Goal: Information Seeking & Learning: Learn about a topic

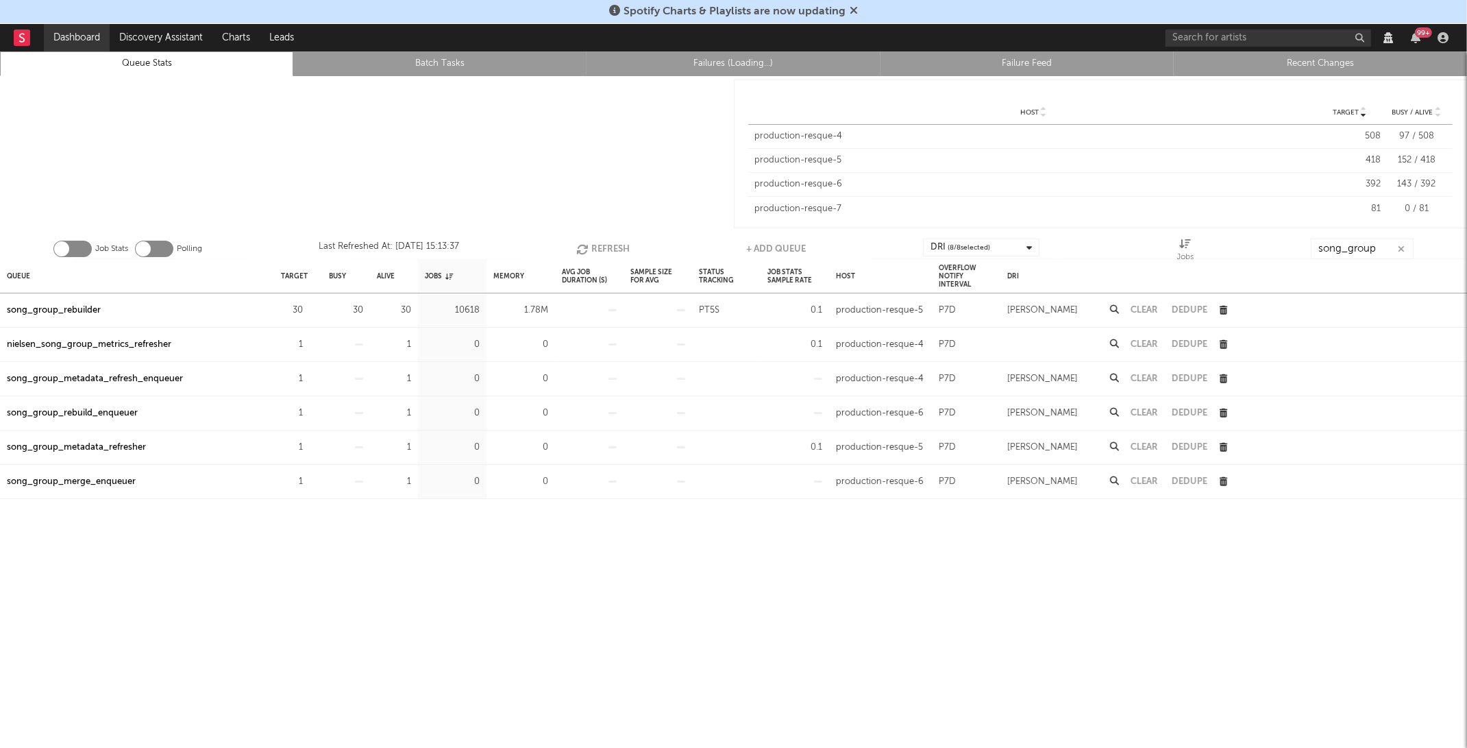
click at [84, 39] on link "Dashboard" at bounding box center [77, 37] width 66 height 27
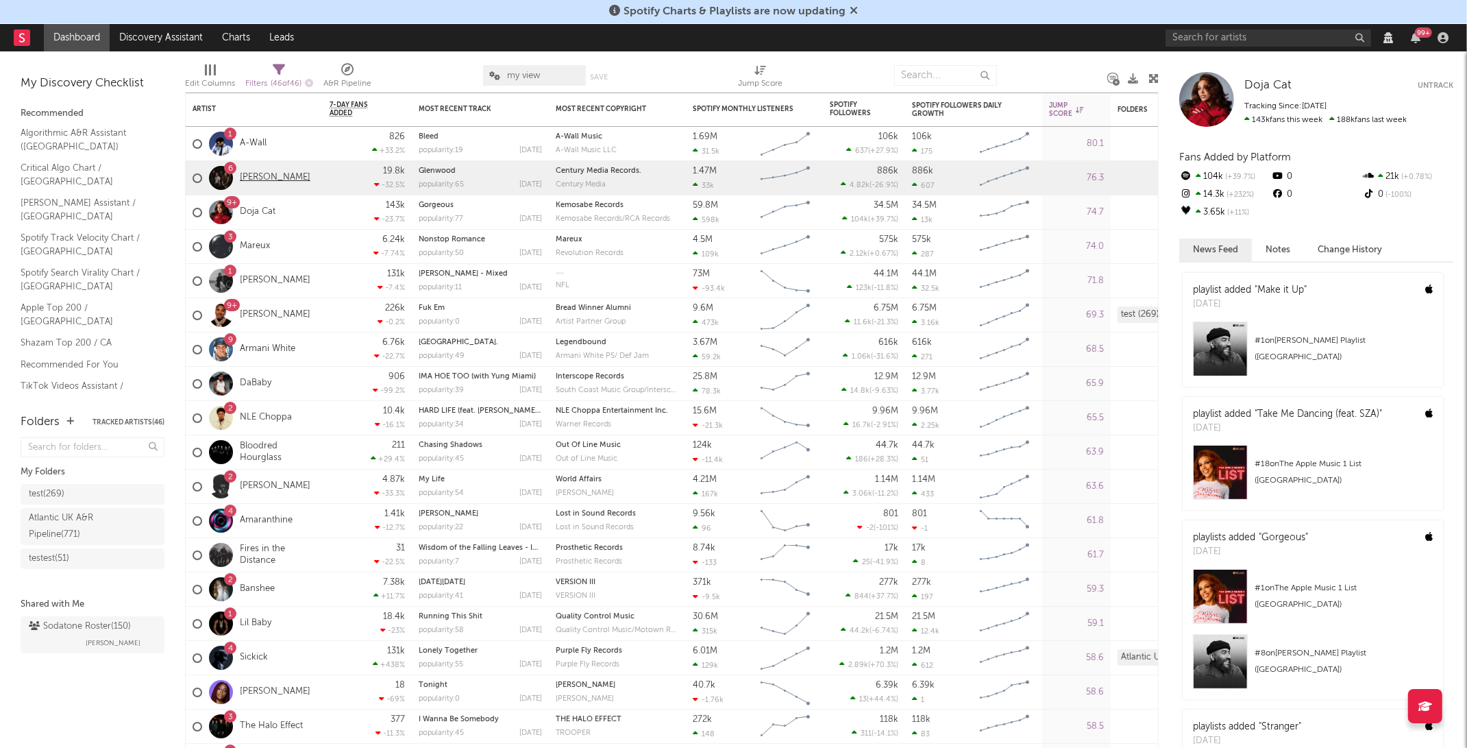
click at [268, 183] on link "[PERSON_NAME]" at bounding box center [275, 178] width 71 height 12
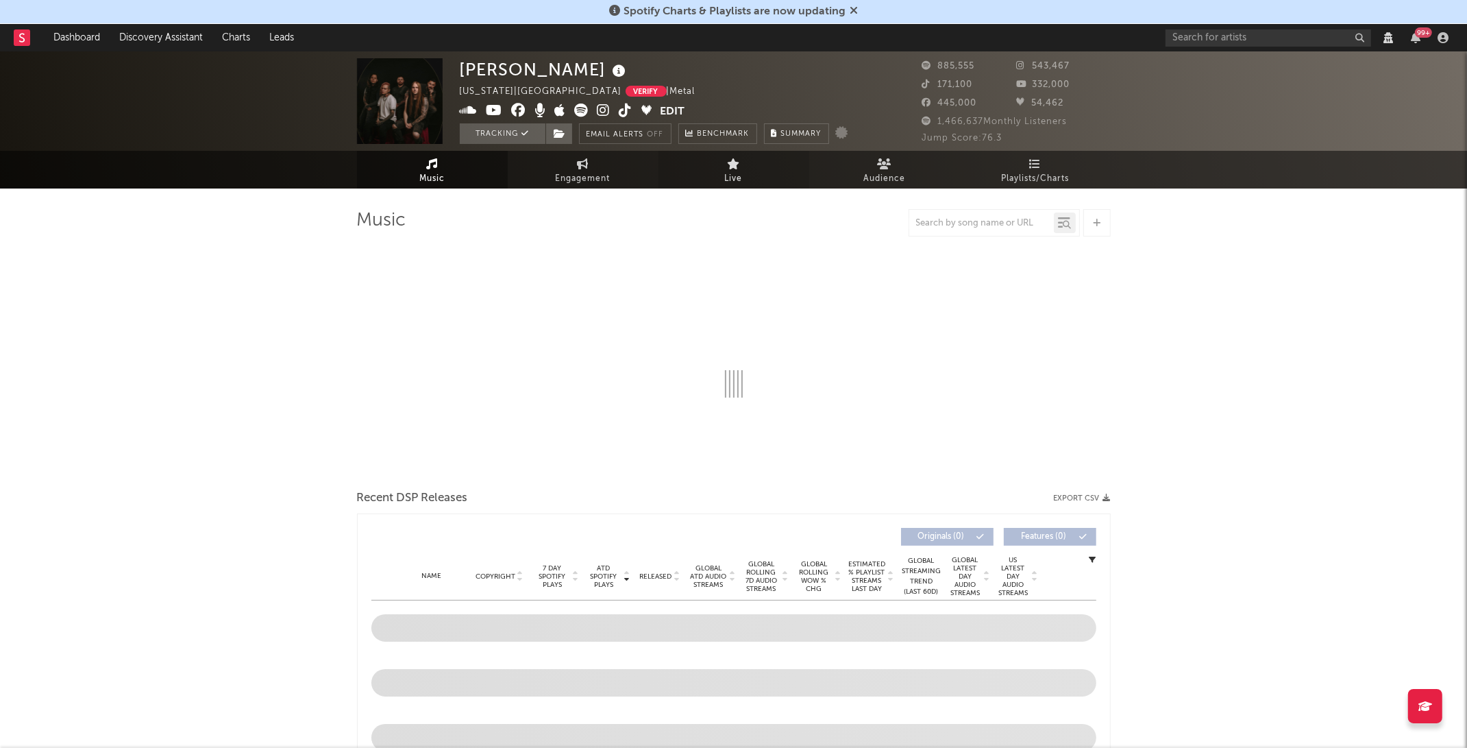
select select "View all"
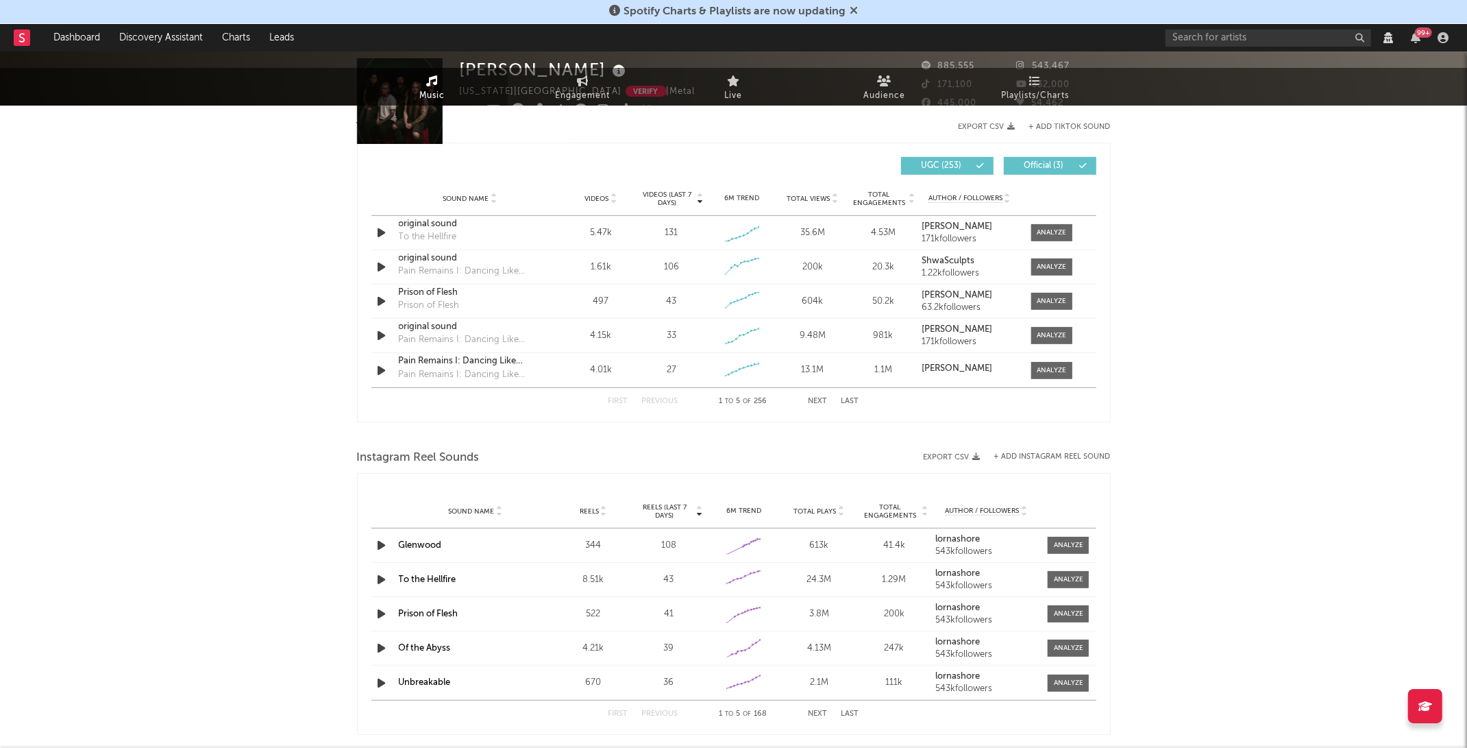
select select "View all"
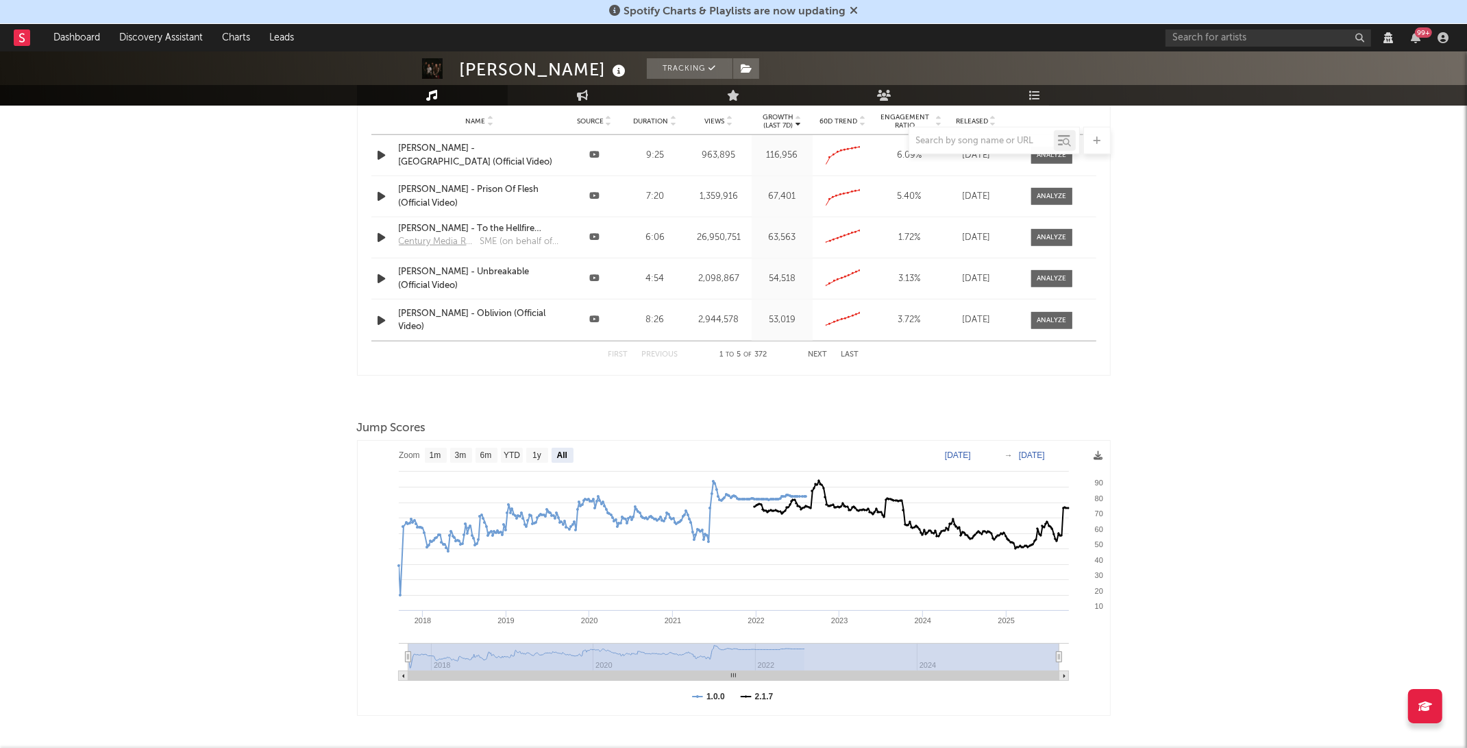
scroll to position [1596, 0]
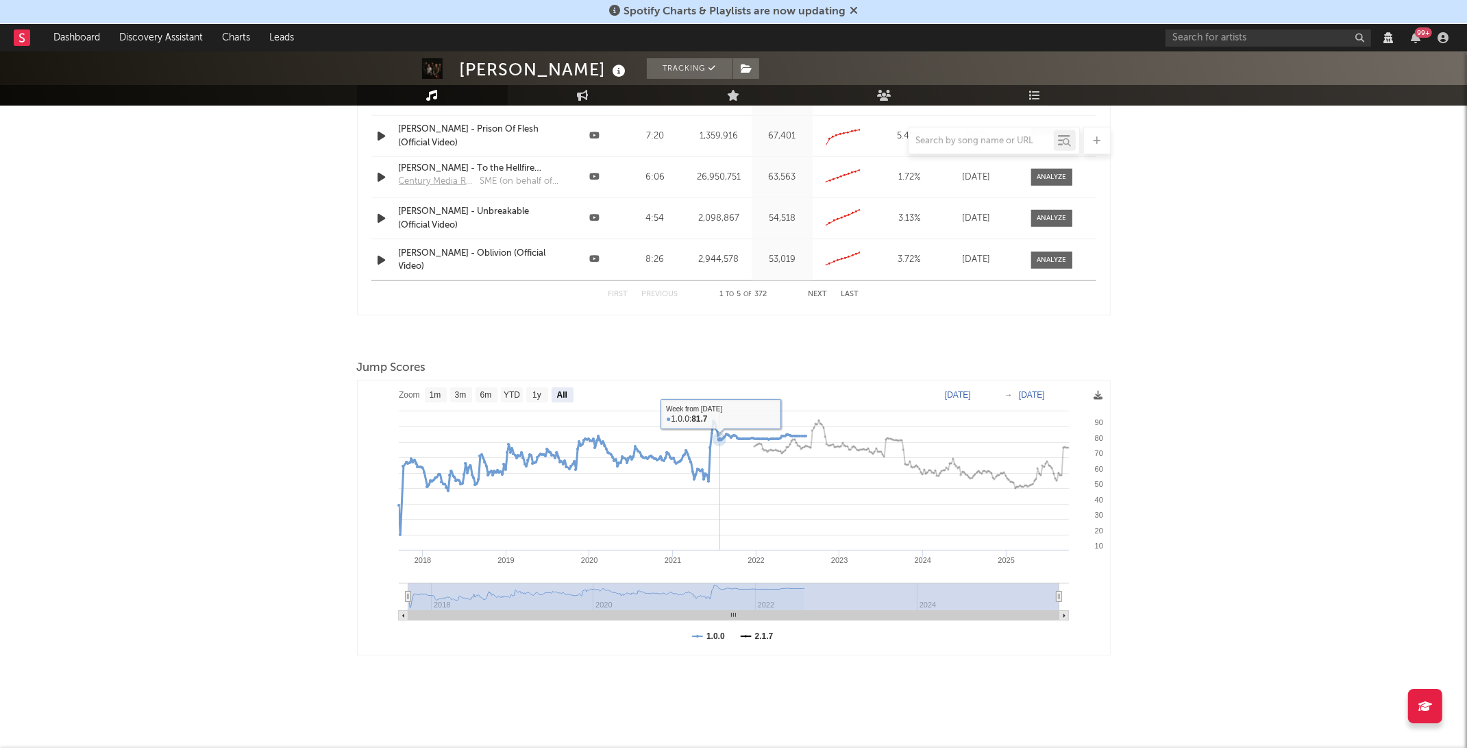
select select "6m"
select select "View all"
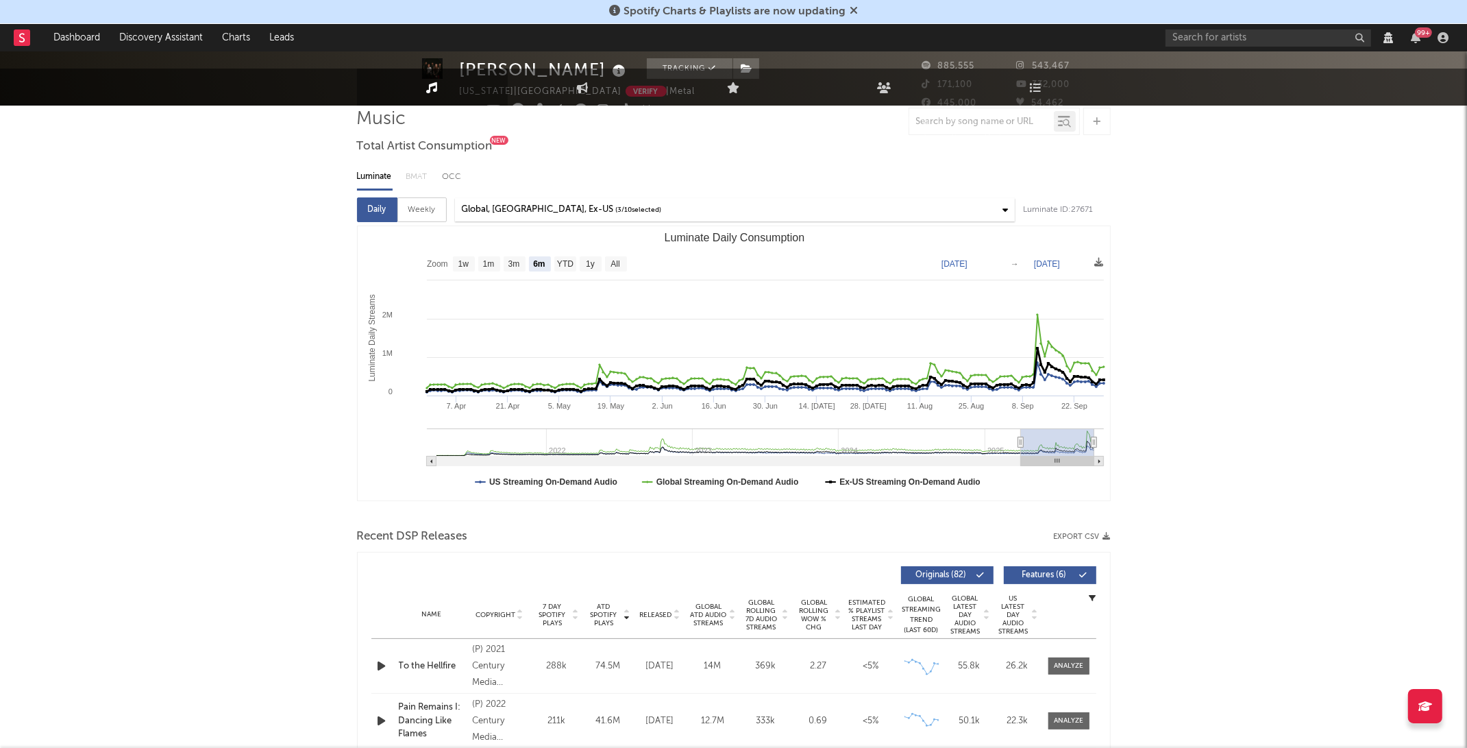
scroll to position [0, 0]
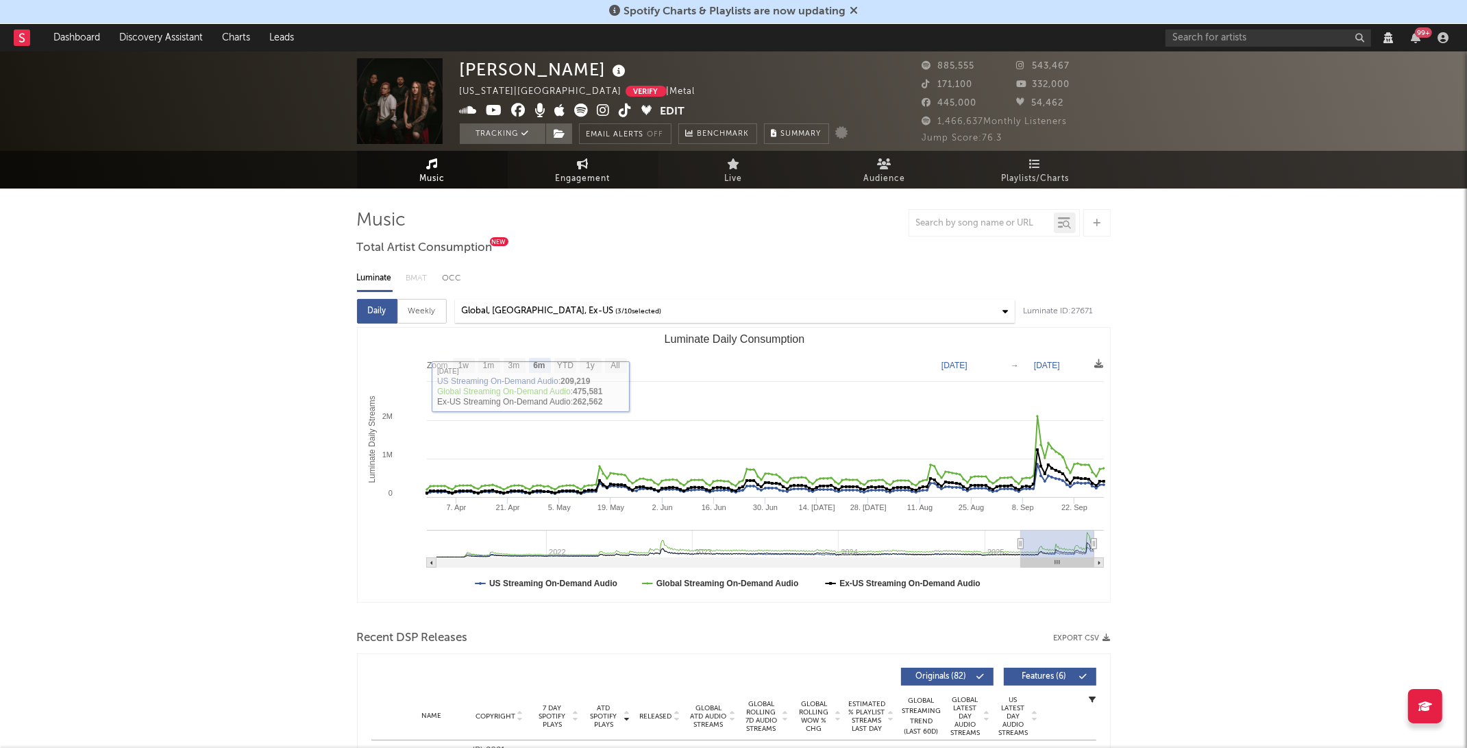
click at [600, 176] on span "Engagement" at bounding box center [583, 179] width 55 height 16
select select "1w"
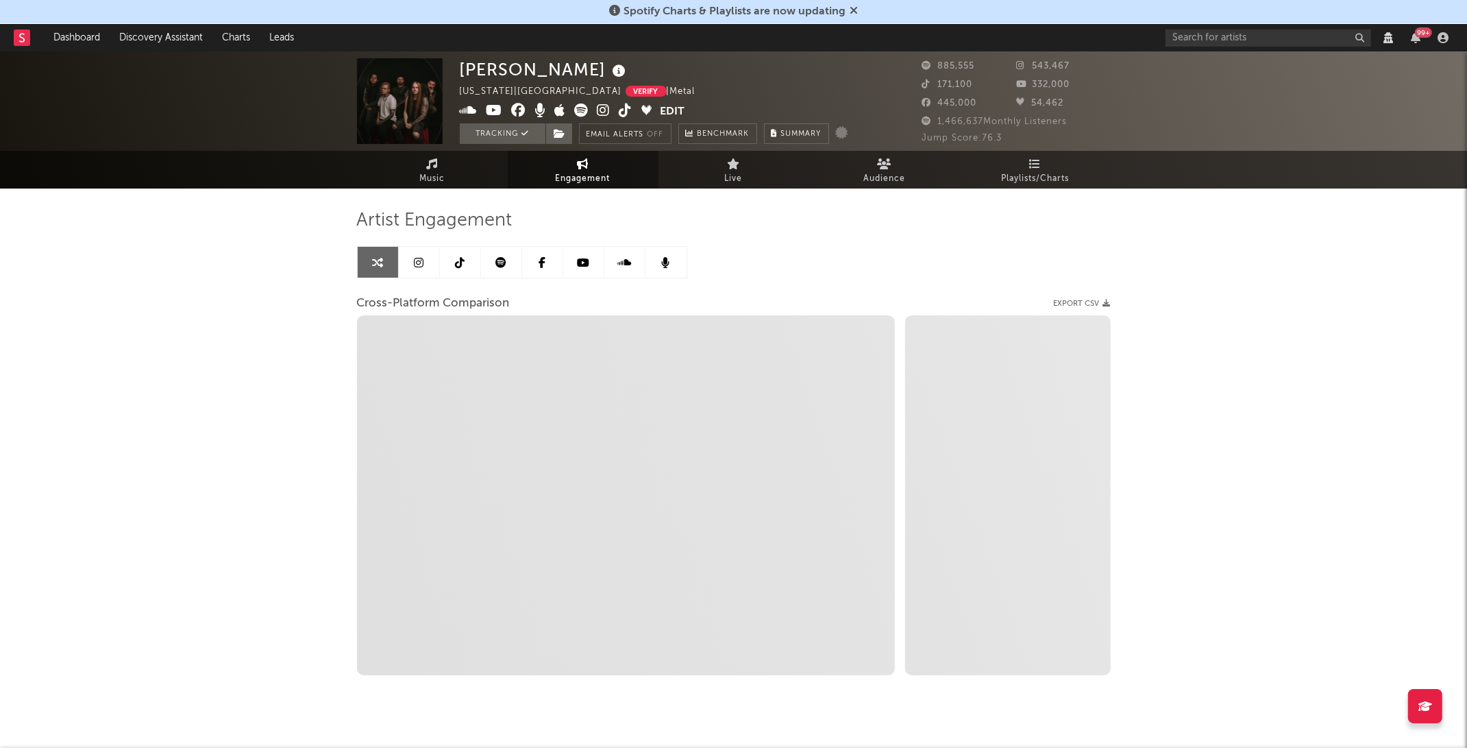
click at [494, 270] on link at bounding box center [501, 262] width 41 height 31
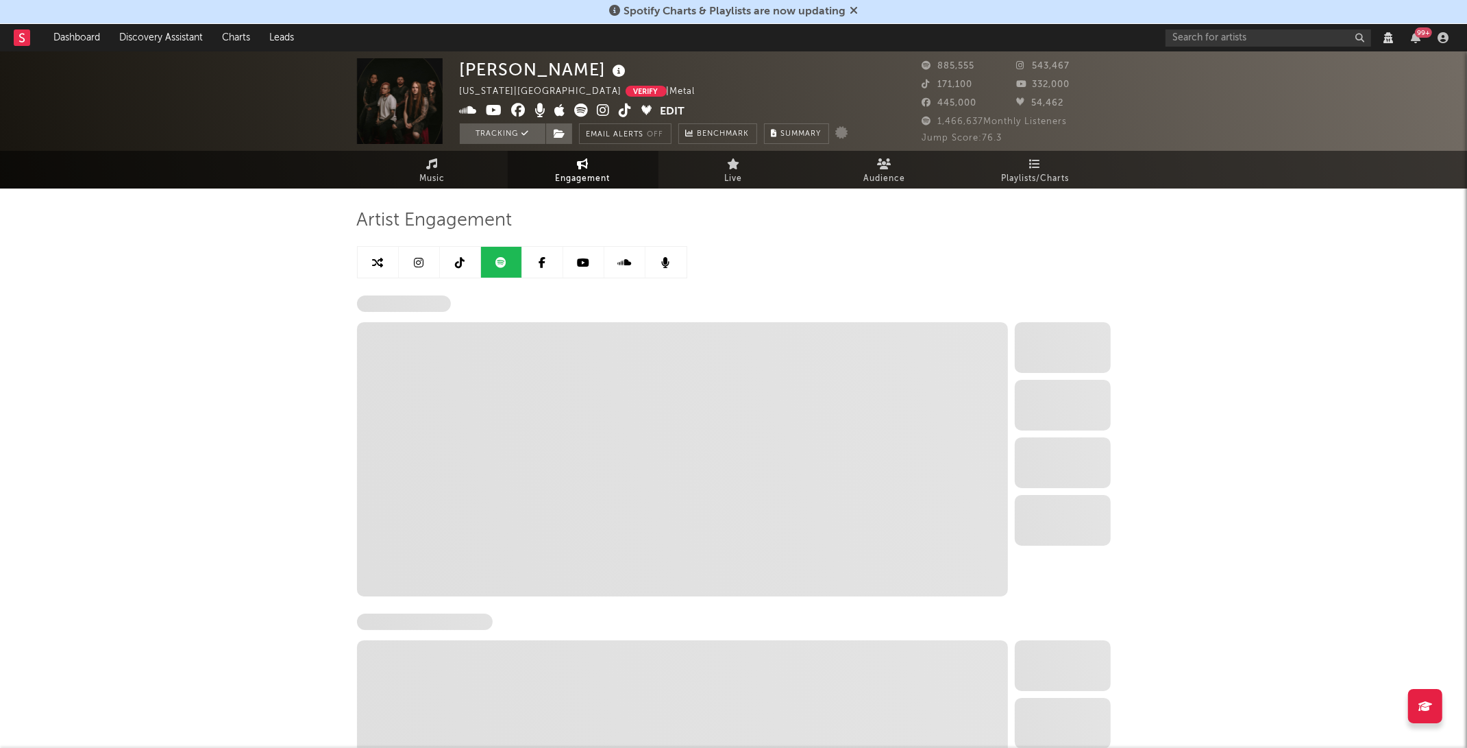
select select "6m"
select select "1w"
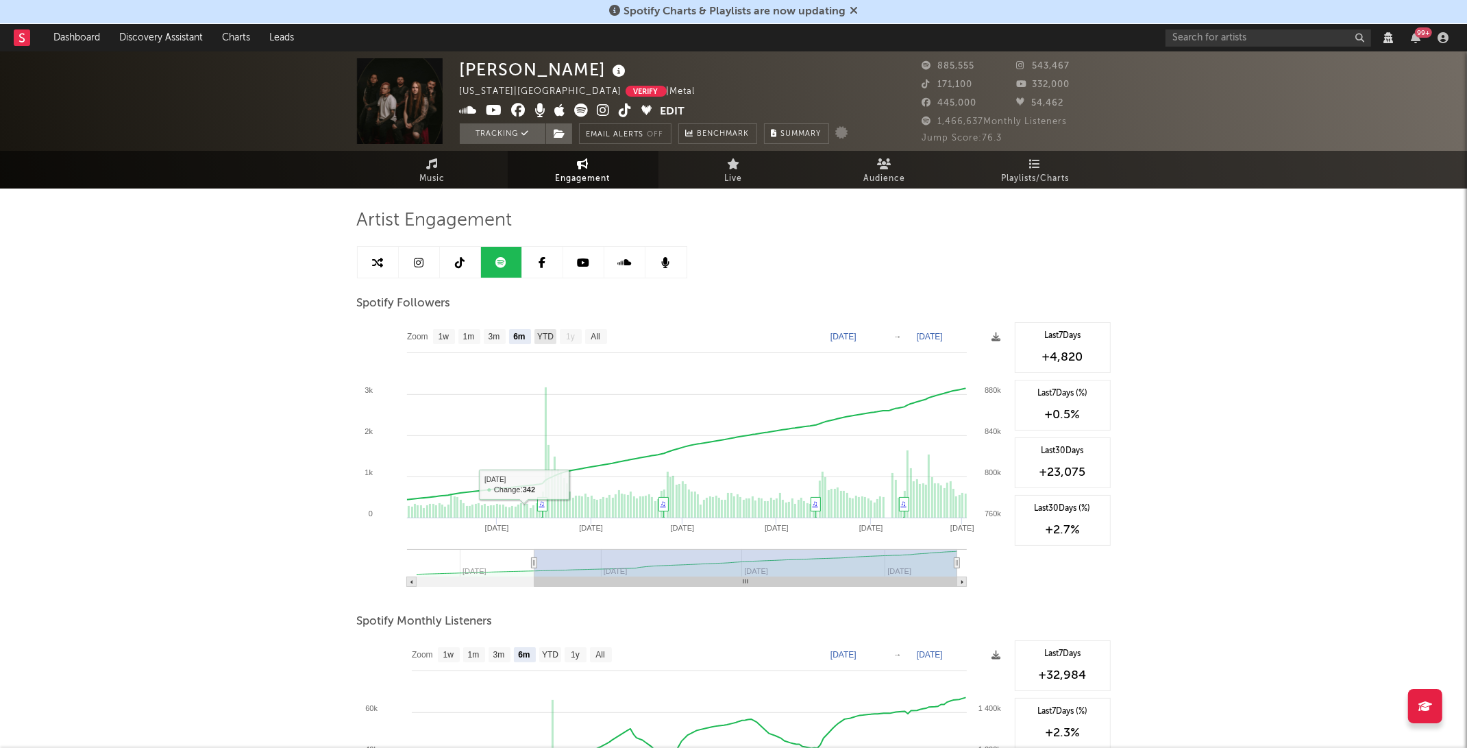
click at [541, 341] on rect at bounding box center [546, 336] width 22 height 15
select select "YTD"
type input "2025-02-10"
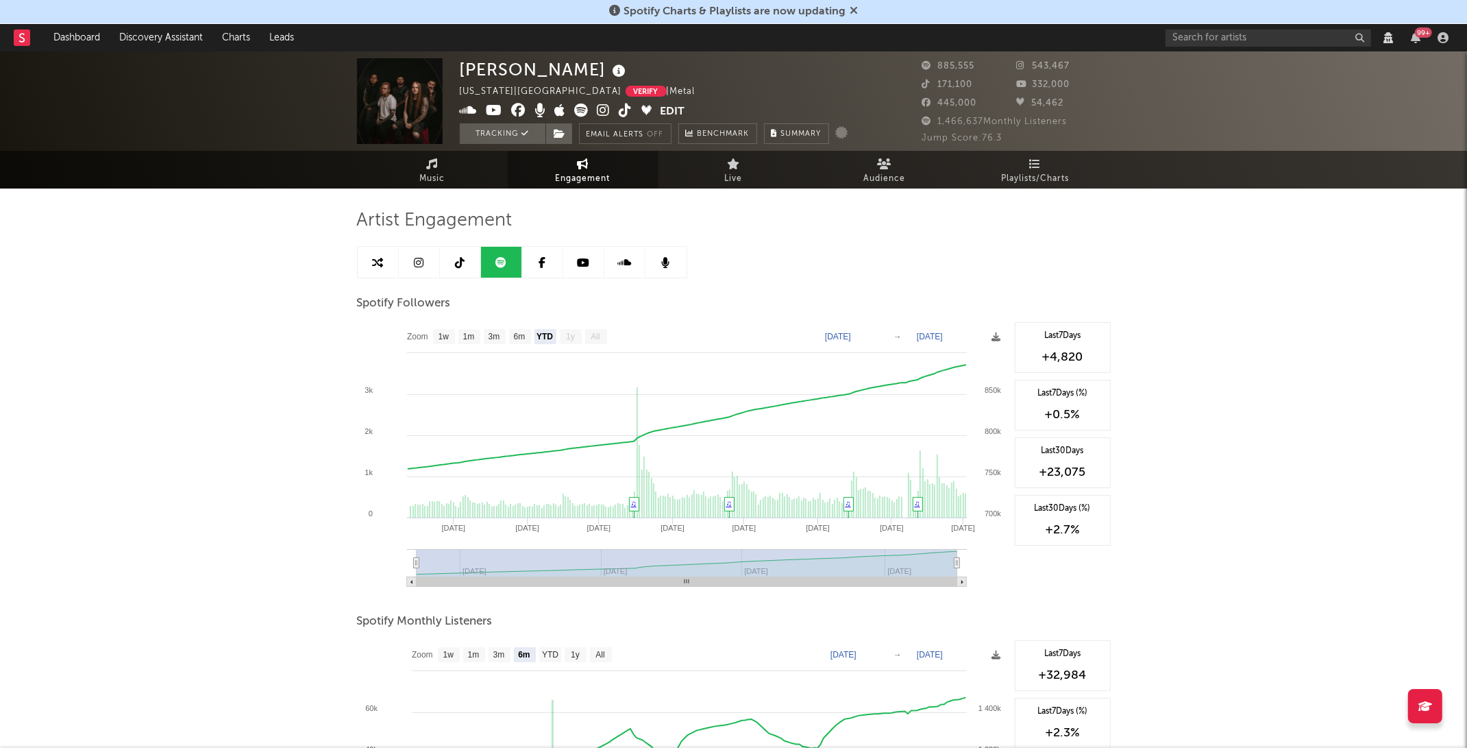
click at [592, 338] on text "All" at bounding box center [595, 337] width 9 height 10
click at [851, 335] on text "Feb 10, 2025" at bounding box center [838, 337] width 26 height 10
click at [871, 336] on input "2025-02-10" at bounding box center [847, 337] width 64 height 14
click at [879, 337] on input "2025-02-10" at bounding box center [847, 337] width 64 height 14
click at [580, 363] on rect at bounding box center [682, 459] width 651 height 274
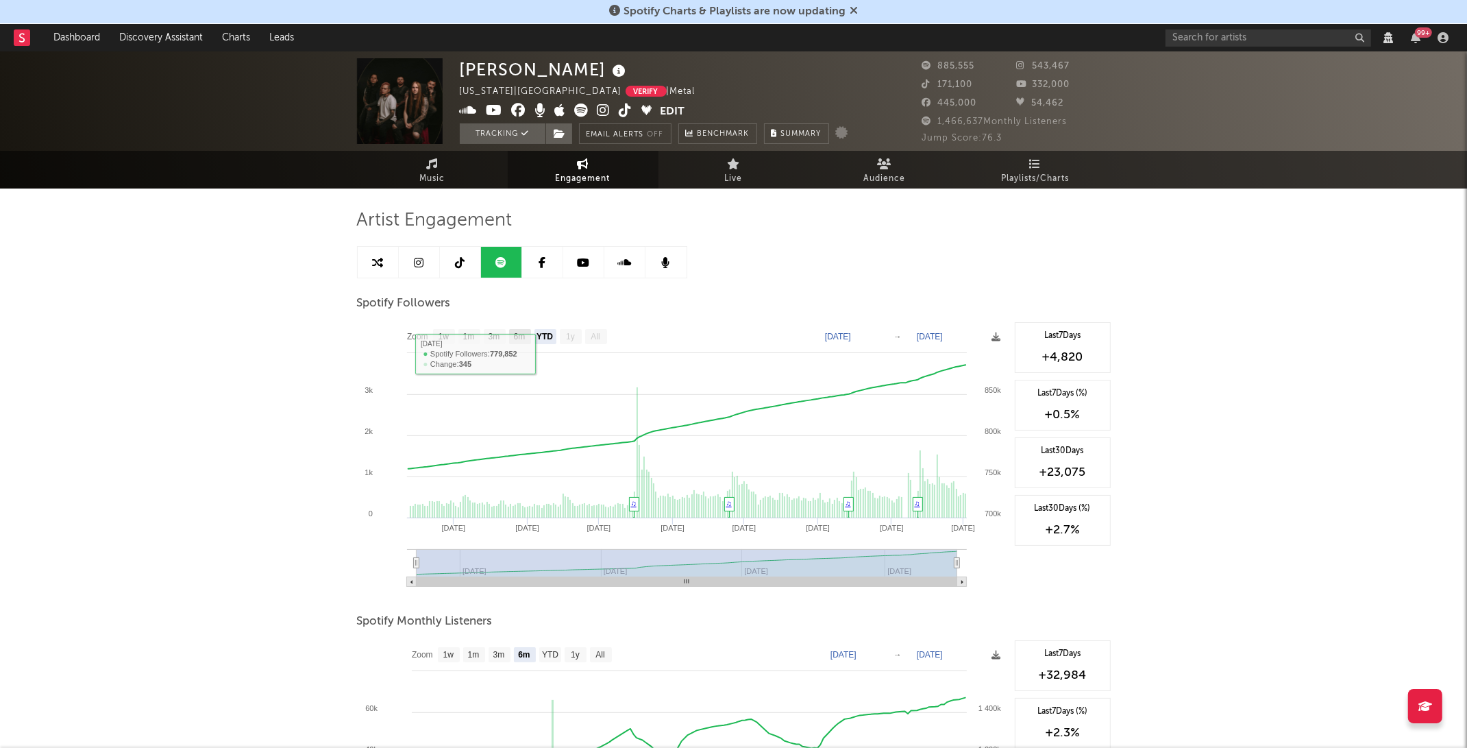
click at [515, 335] on text "6m" at bounding box center [519, 337] width 12 height 10
select select "6m"
type input "2025-04-02"
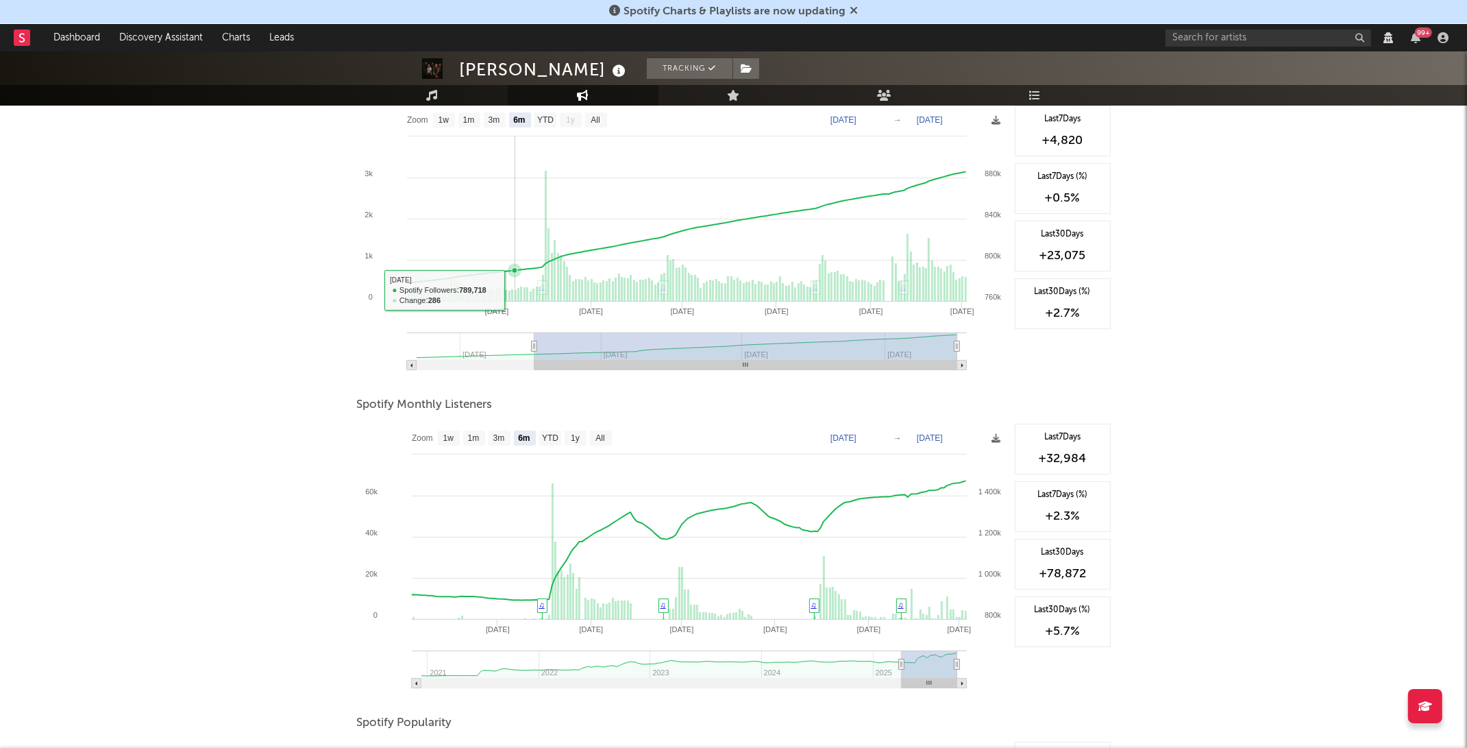
scroll to position [218, 0]
click at [600, 441] on rect at bounding box center [601, 436] width 22 height 15
select select "All"
type input "2020-12-01"
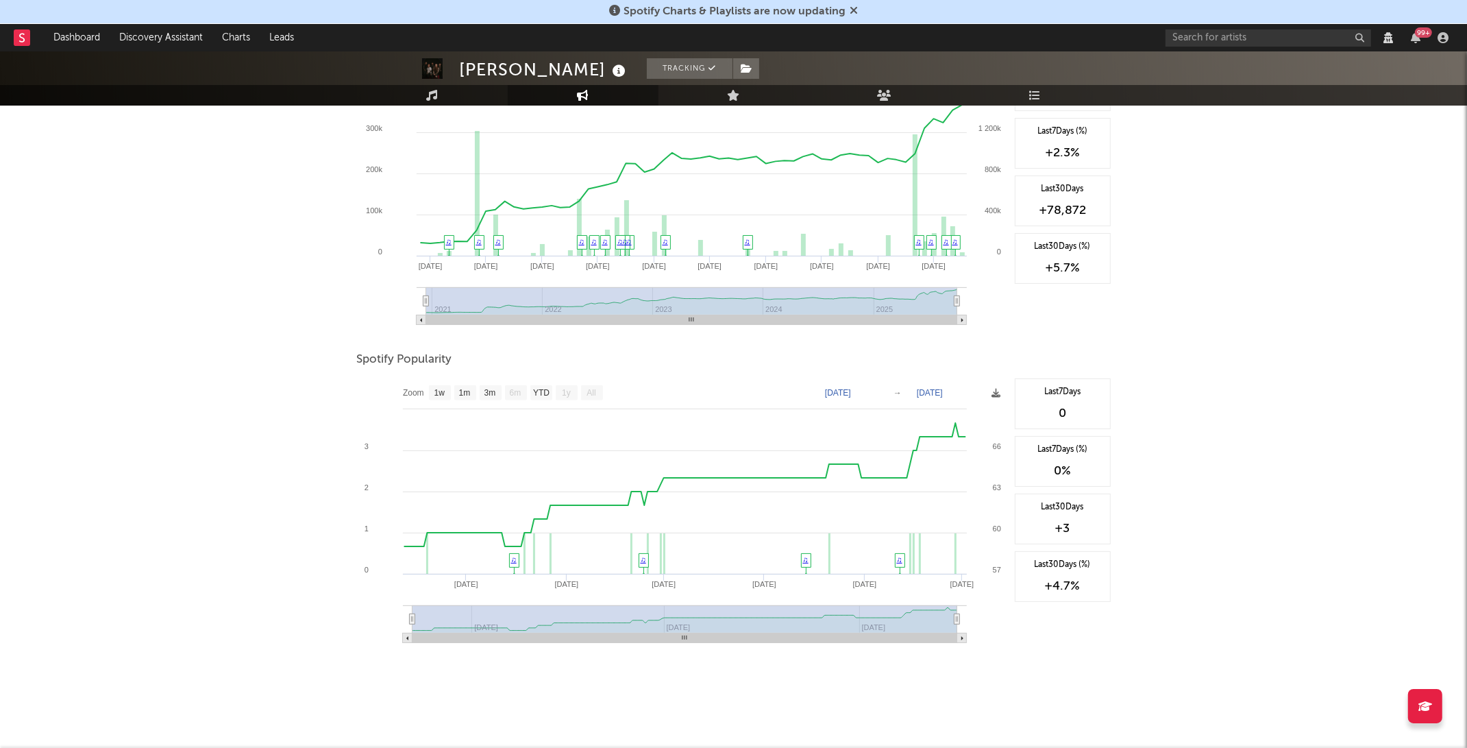
scroll to position [0, 0]
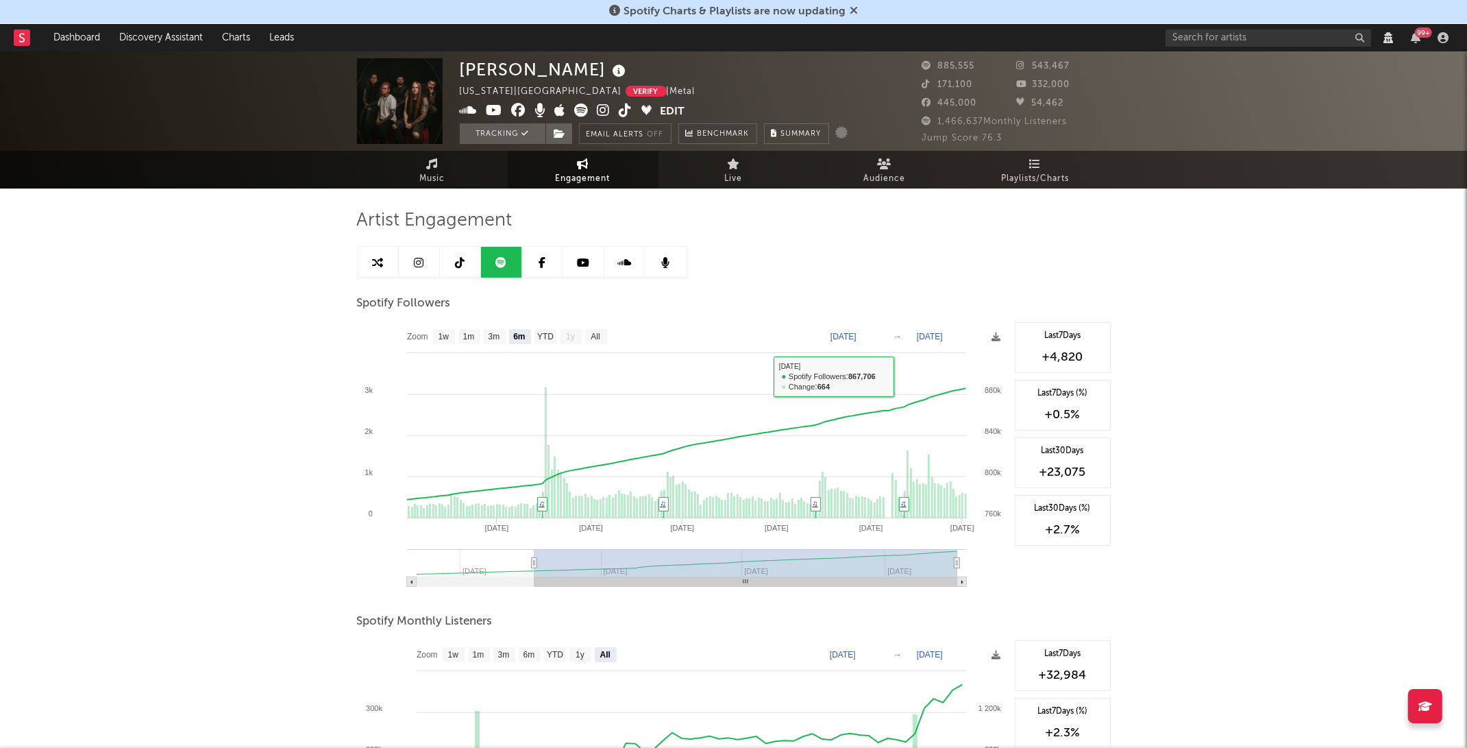
click at [446, 189] on div "Artist Engagement Spotify Followers Zoom 1w 1m 3m 6m YTD 1y All 2025-04-02 2025…" at bounding box center [734, 737] width 754 height 1099
click at [416, 169] on link "Music" at bounding box center [432, 170] width 151 height 38
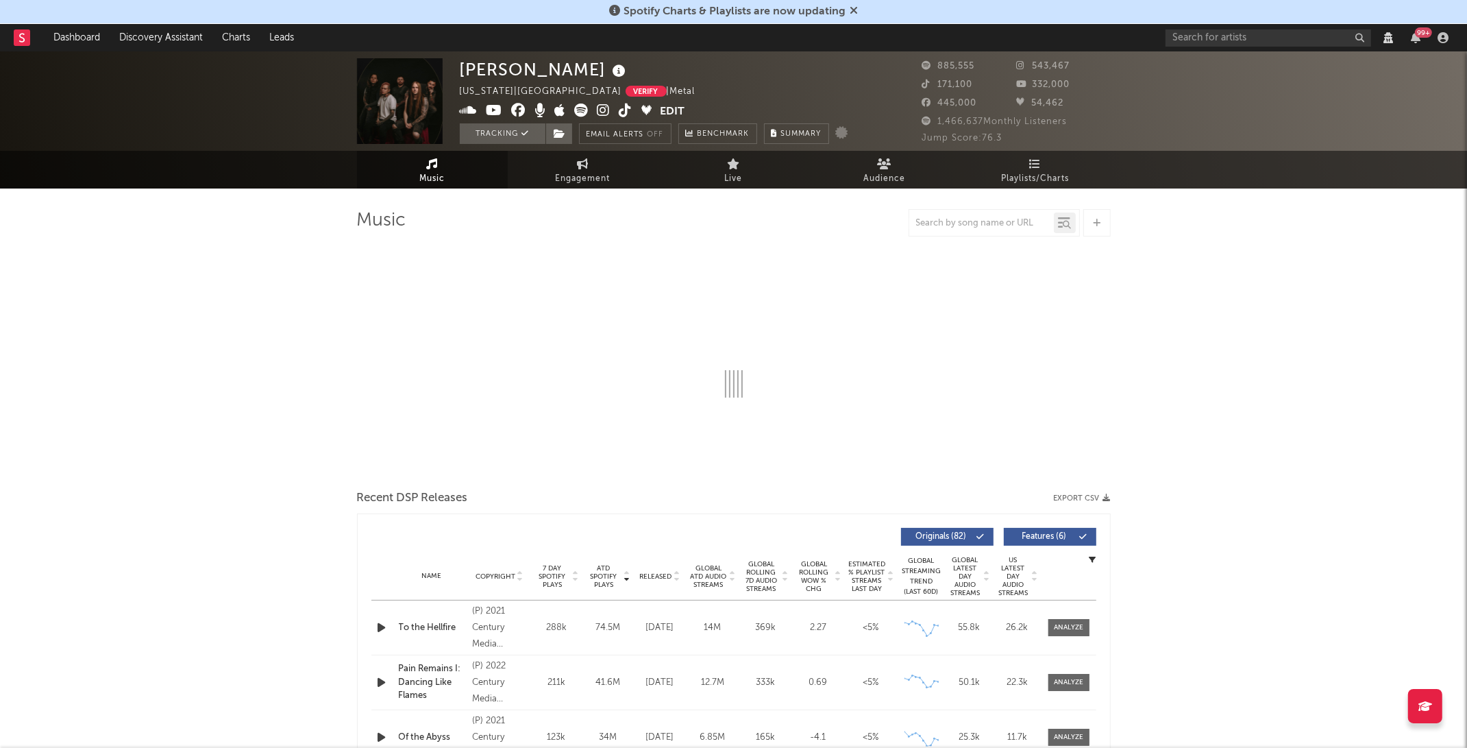
select select "View all"
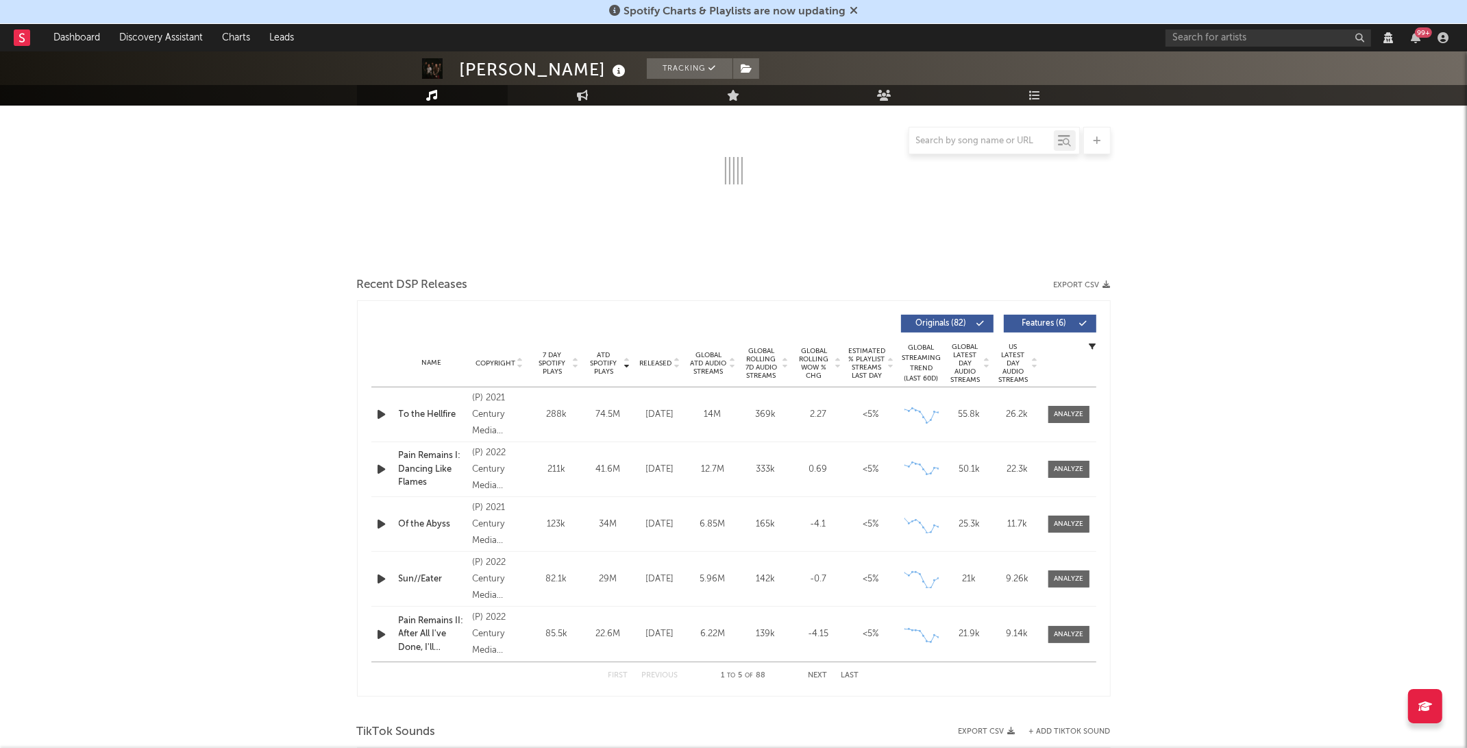
scroll to position [231, 0]
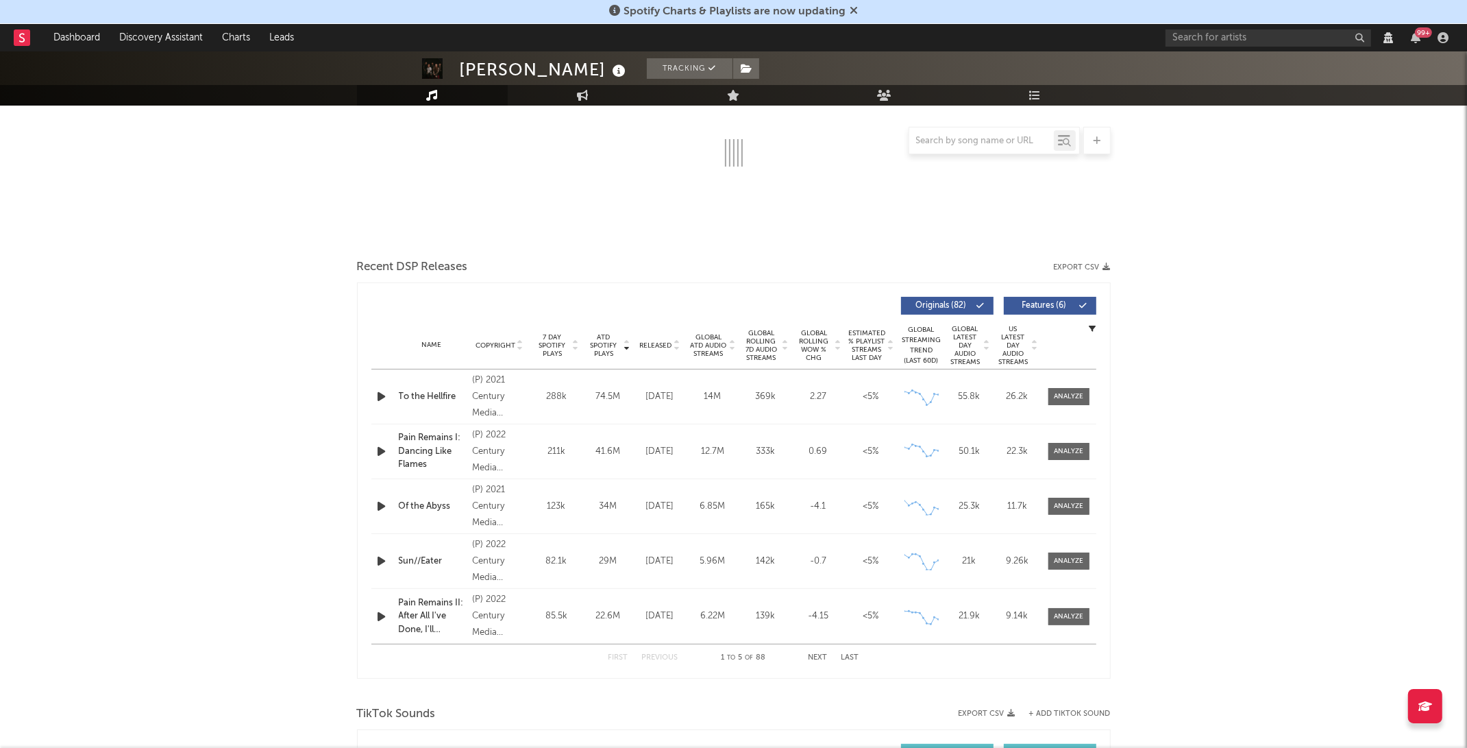
select select "View all"
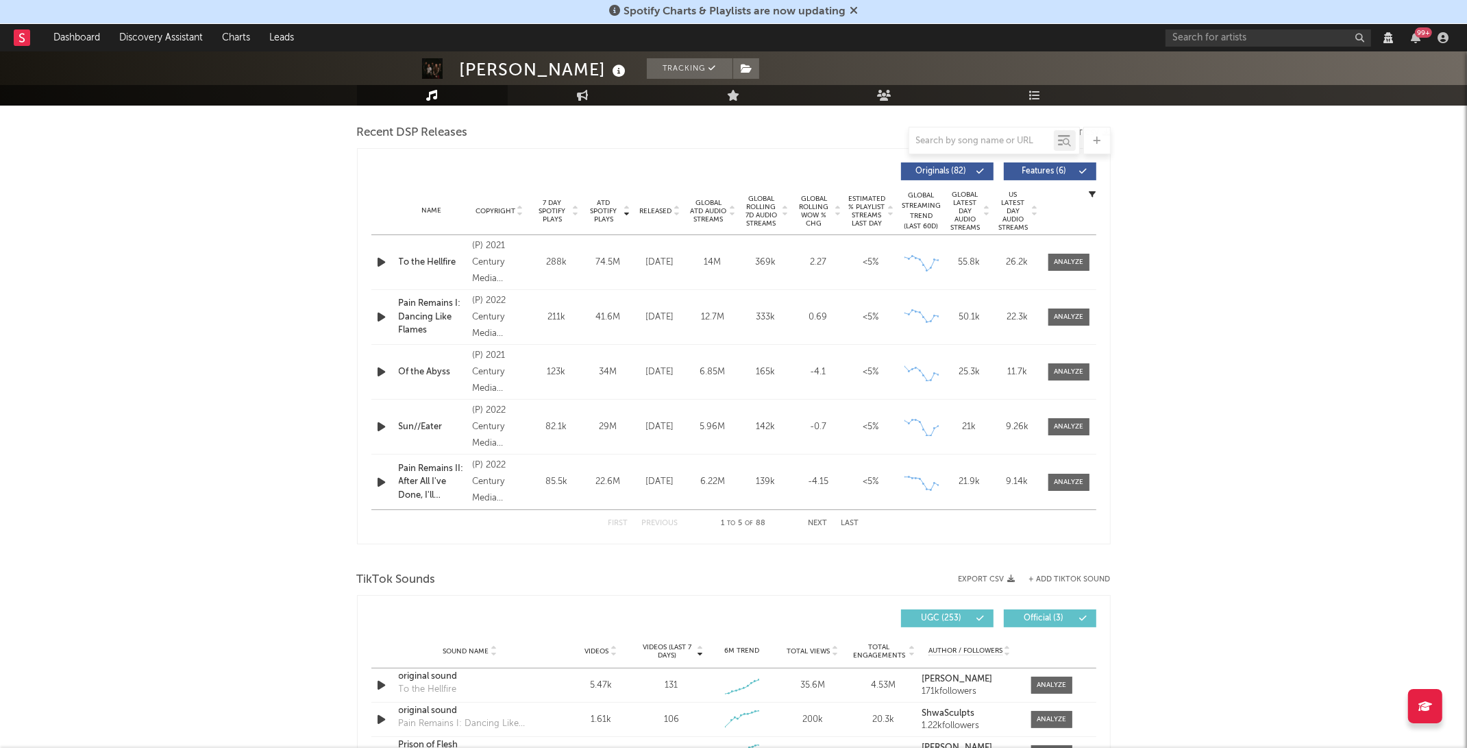
select select "6m"
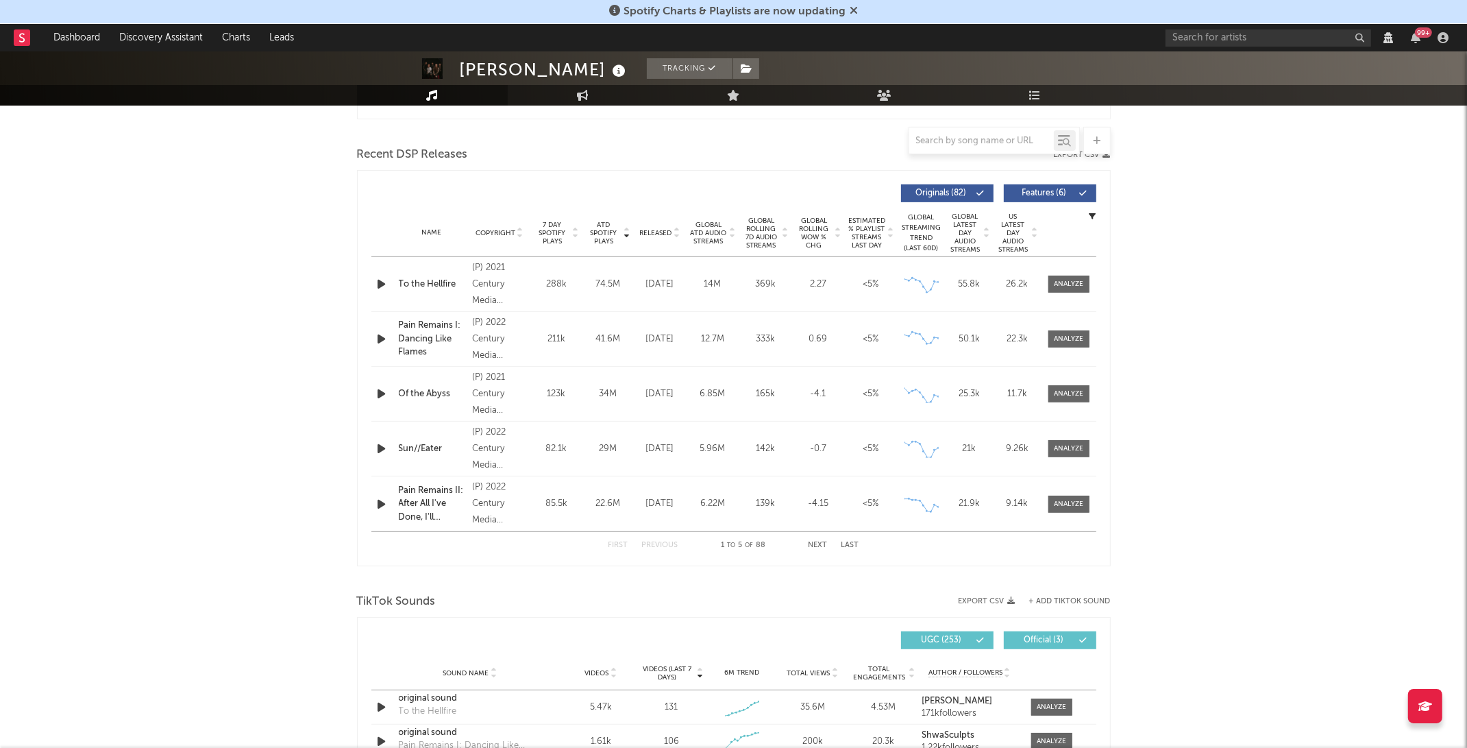
scroll to position [0, 0]
